Goal: Find specific page/section: Find specific page/section

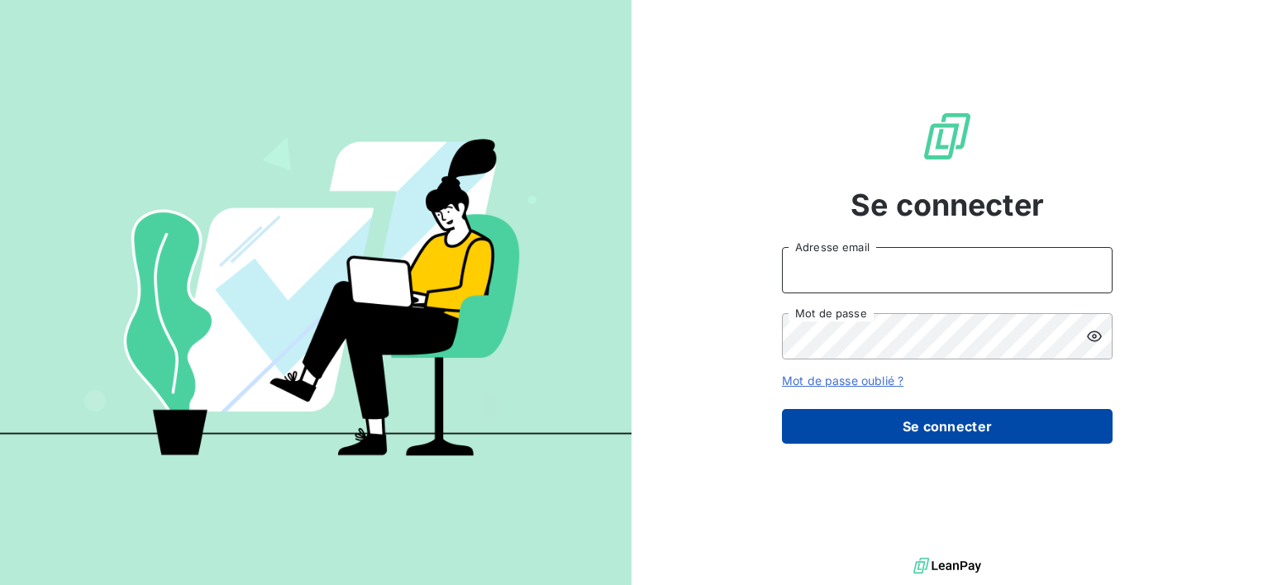
type input "[EMAIL_ADDRESS][DOMAIN_NAME]"
click at [880, 430] on button "Se connecter" at bounding box center [947, 426] width 331 height 35
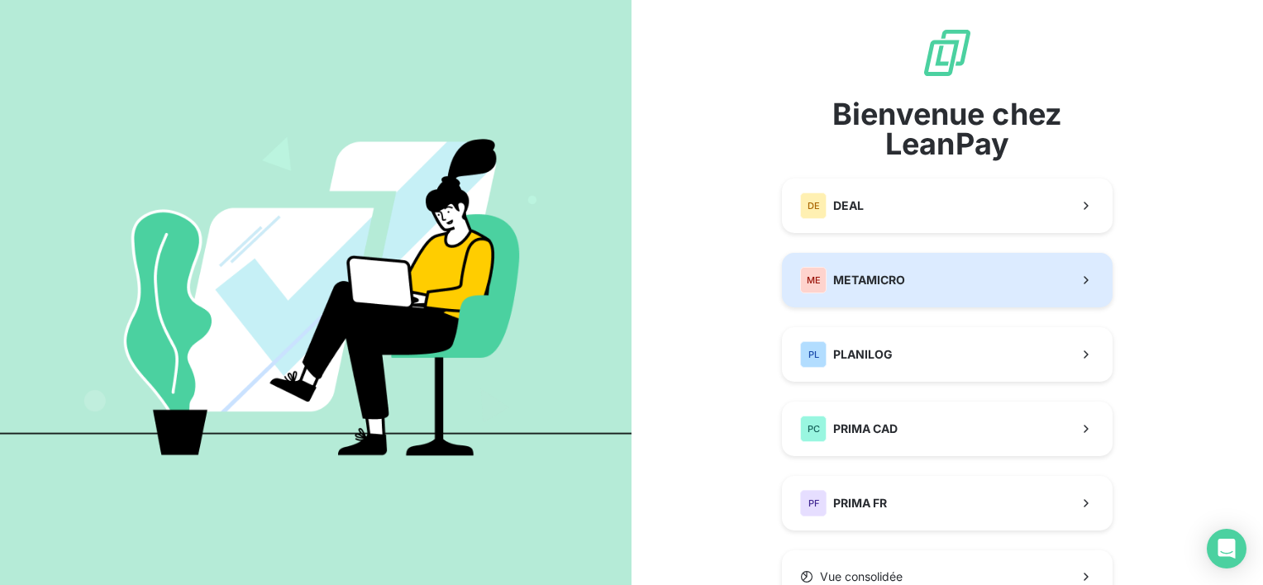
click at [892, 278] on span "METAMICRO" at bounding box center [869, 280] width 72 height 17
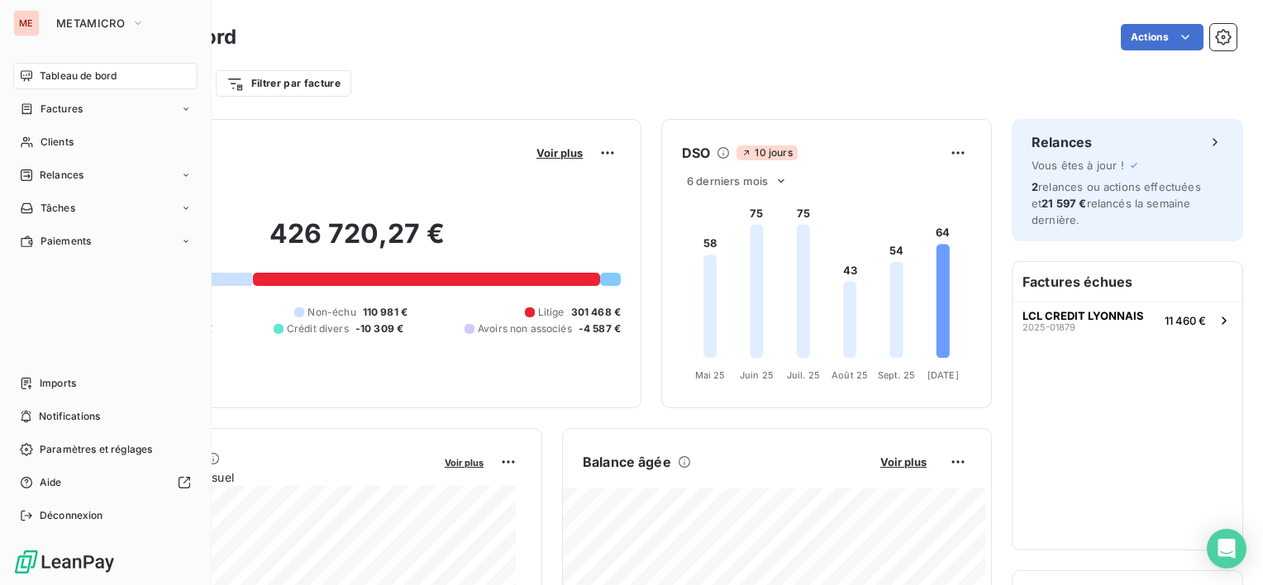
click at [37, 133] on div "Clients" at bounding box center [105, 142] width 184 height 26
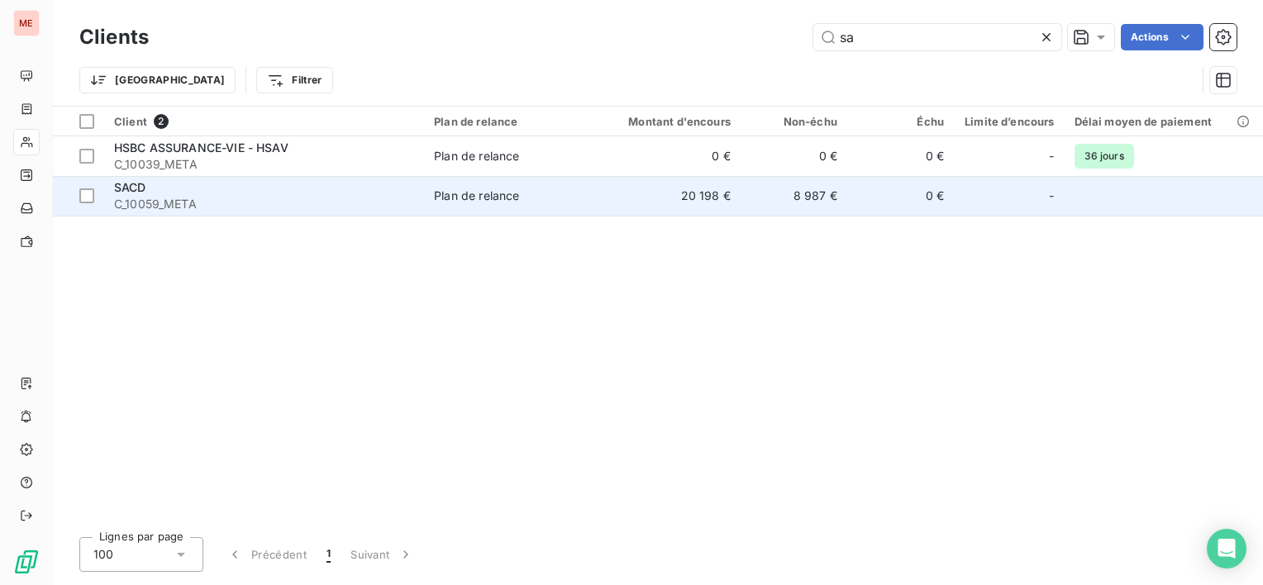
type input "sa"
click at [281, 202] on span "C_10059_META" at bounding box center [264, 204] width 300 height 17
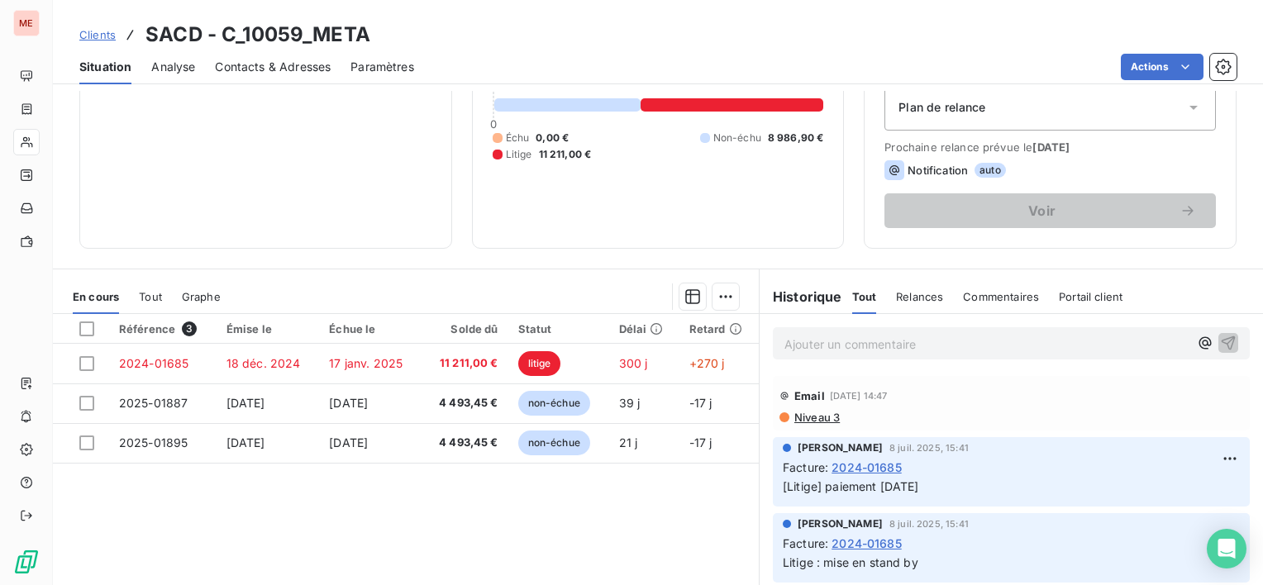
scroll to position [165, 0]
